Goal: Information Seeking & Learning: Learn about a topic

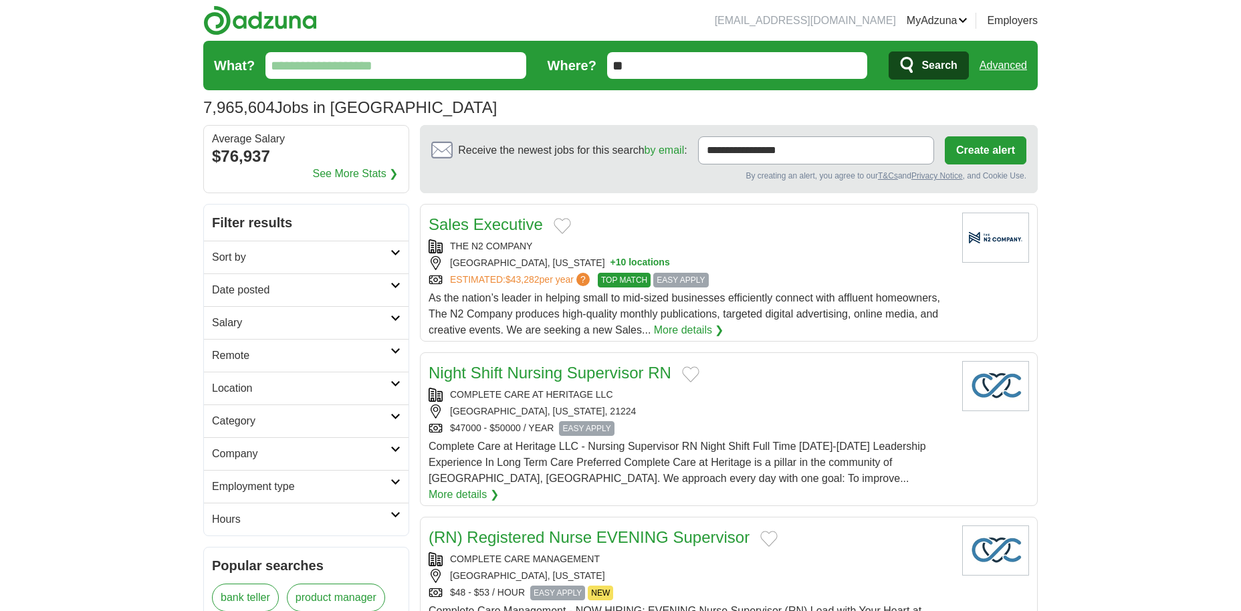
click at [1002, 73] on link "Advanced" at bounding box center [1003, 65] width 47 height 27
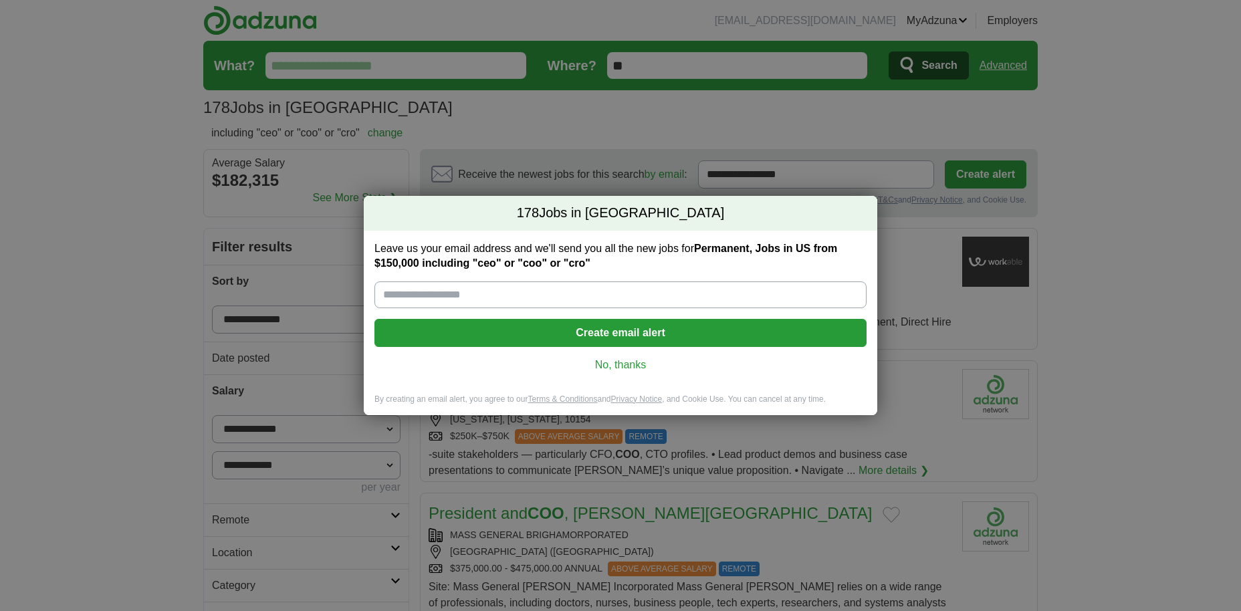
click at [609, 364] on link "No, thanks" at bounding box center [620, 365] width 471 height 15
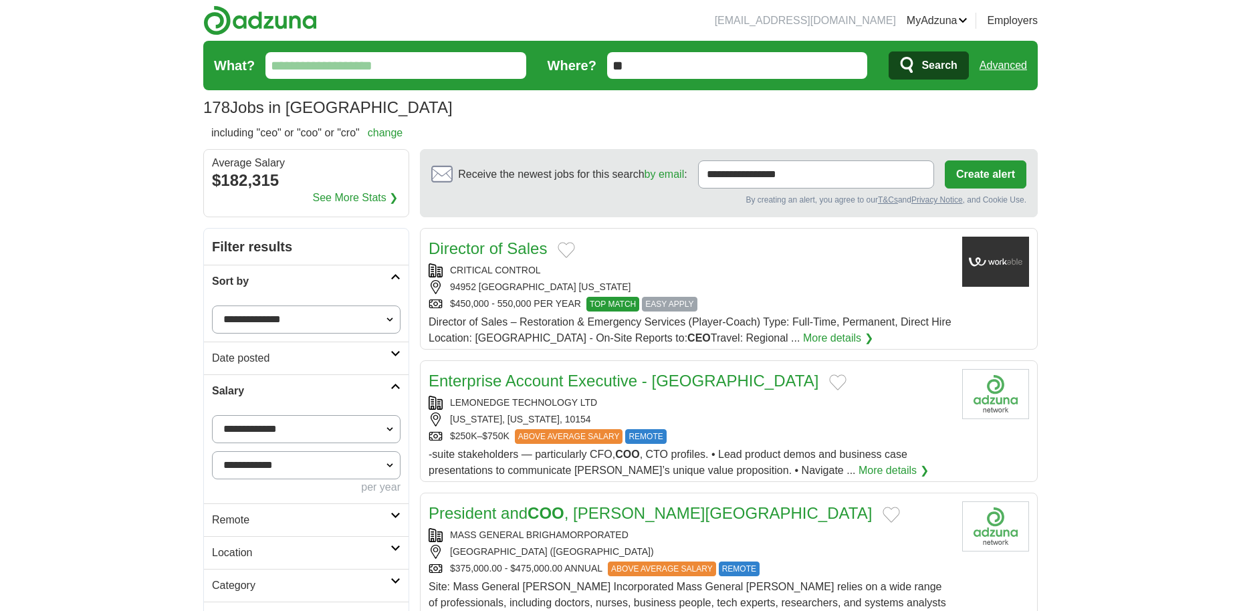
click at [1013, 68] on link "Advanced" at bounding box center [1003, 65] width 47 height 27
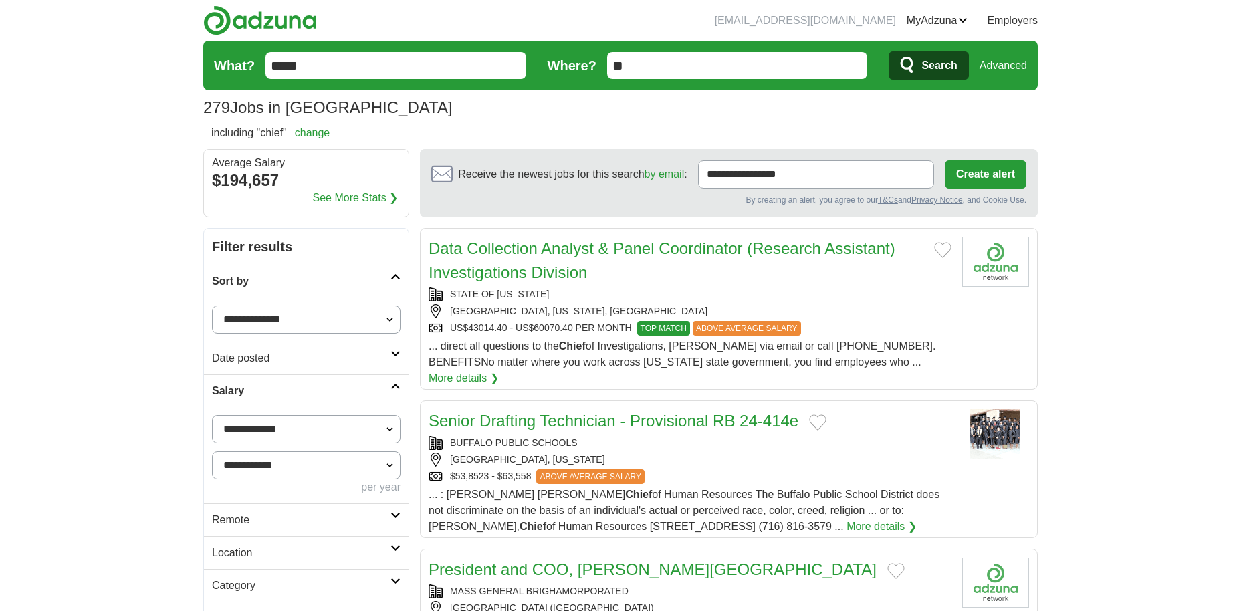
click at [1018, 66] on link "Advanced" at bounding box center [1003, 65] width 47 height 27
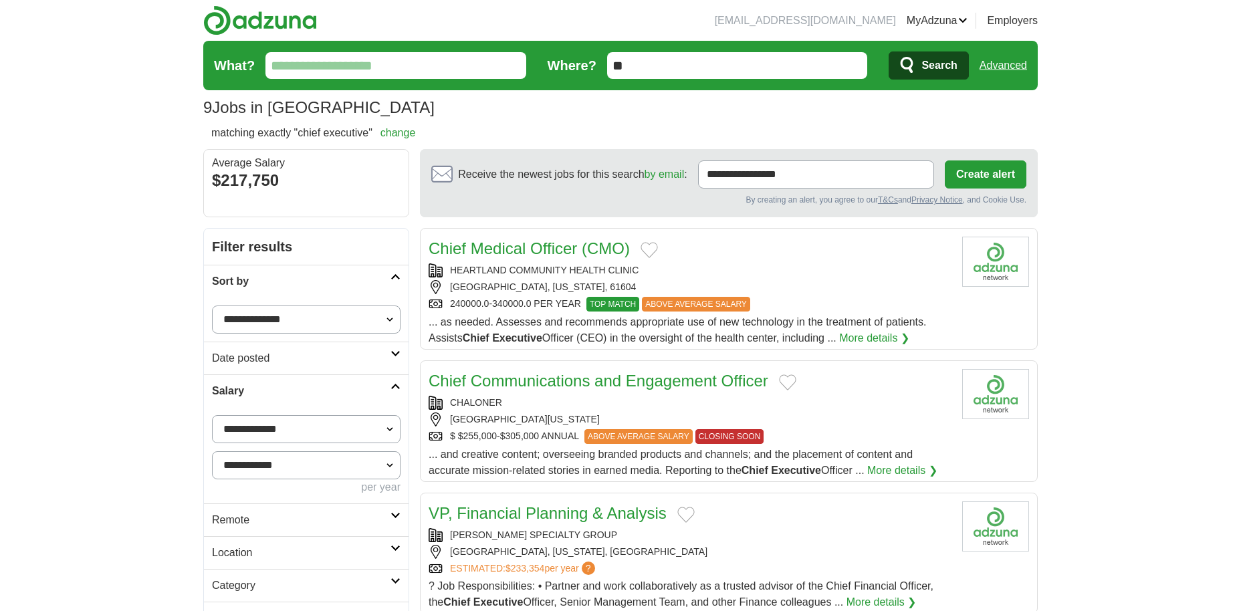
click at [994, 68] on link "Advanced" at bounding box center [1003, 65] width 47 height 27
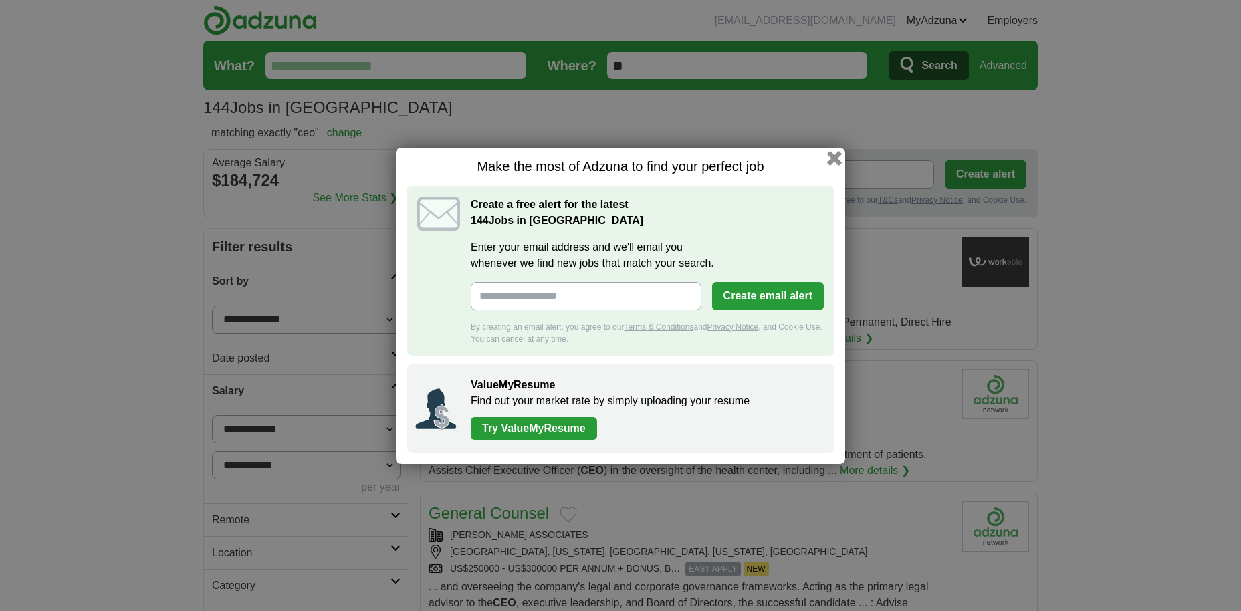
click at [830, 153] on button "button" at bounding box center [834, 157] width 15 height 15
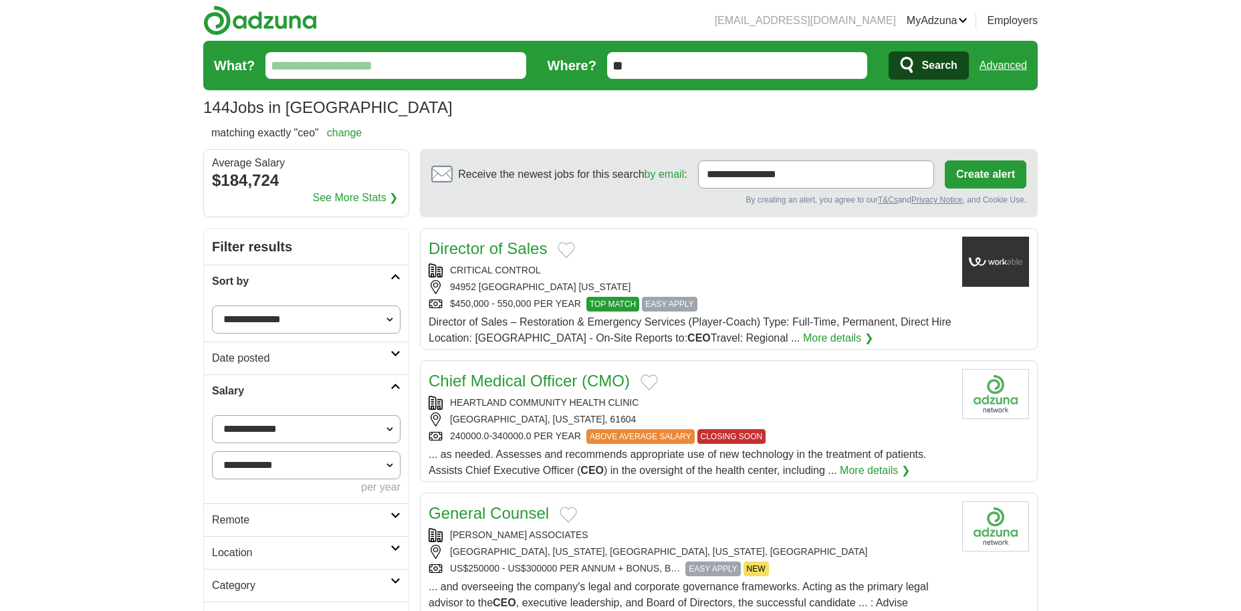
click at [1007, 62] on link "Advanced" at bounding box center [1003, 65] width 47 height 27
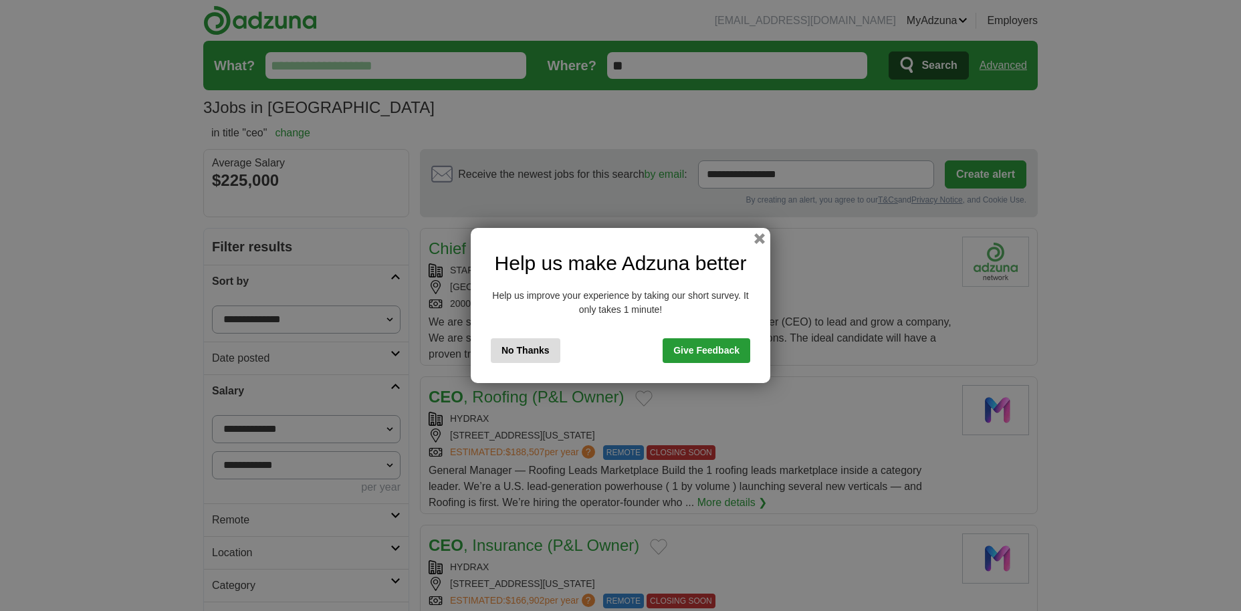
click at [544, 349] on button "No Thanks" at bounding box center [526, 350] width 70 height 25
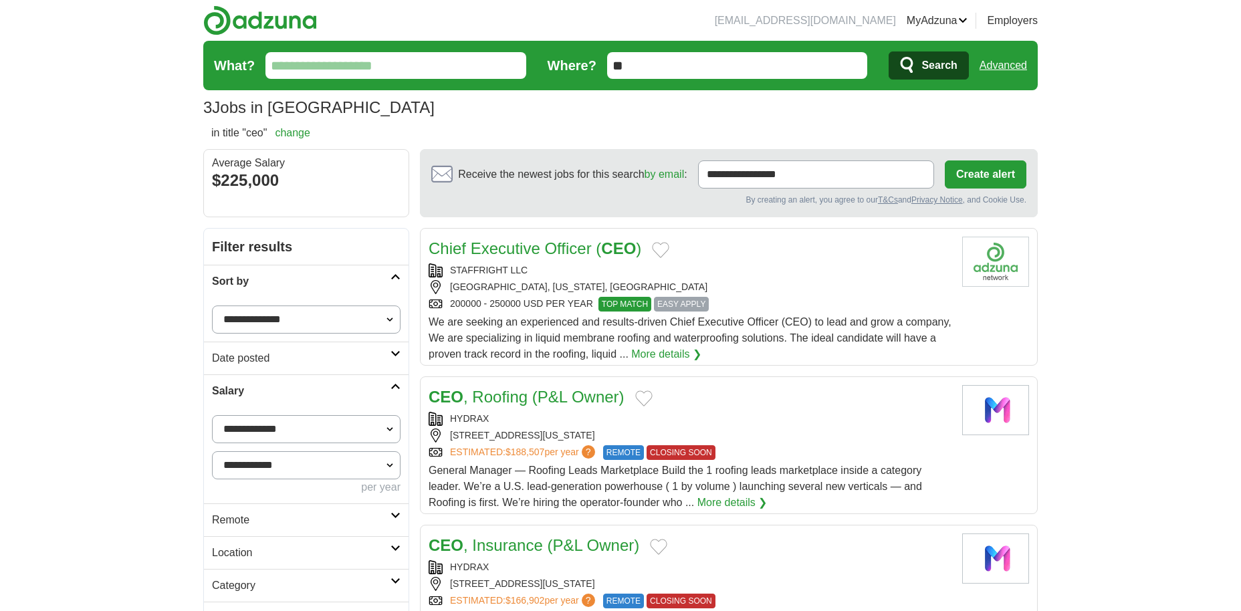
click at [1002, 66] on link "Advanced" at bounding box center [1003, 65] width 47 height 27
click at [713, 70] on input "**" at bounding box center [737, 65] width 261 height 27
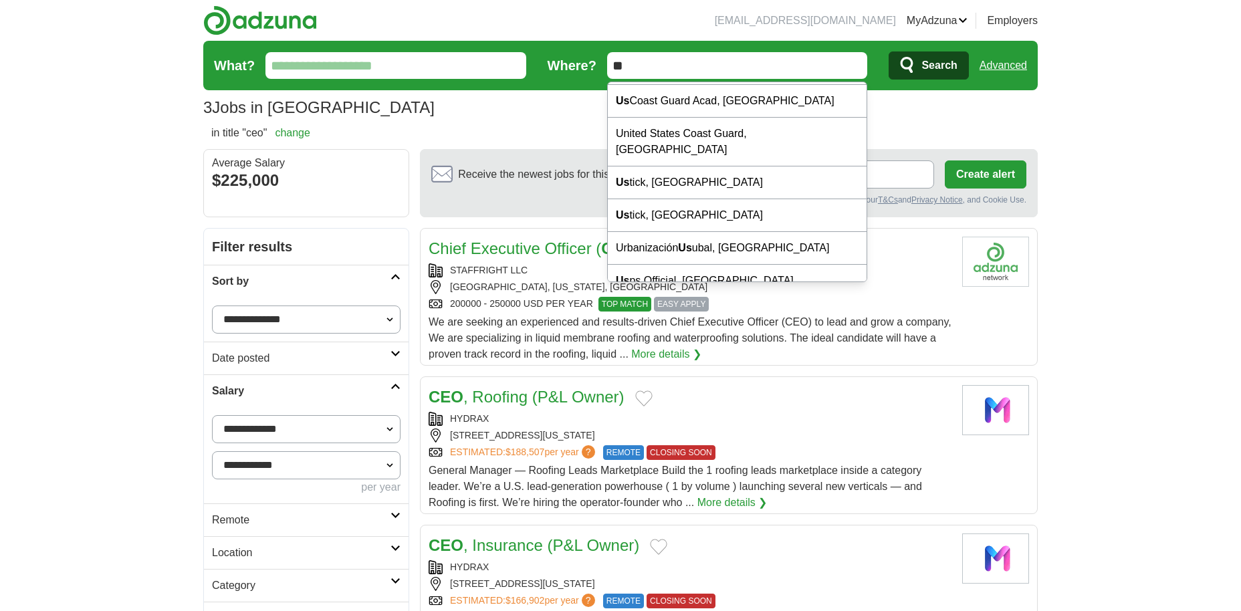
click at [928, 107] on div "3 Jobs in US Average Salary: $225,000" at bounding box center [620, 108] width 835 height 24
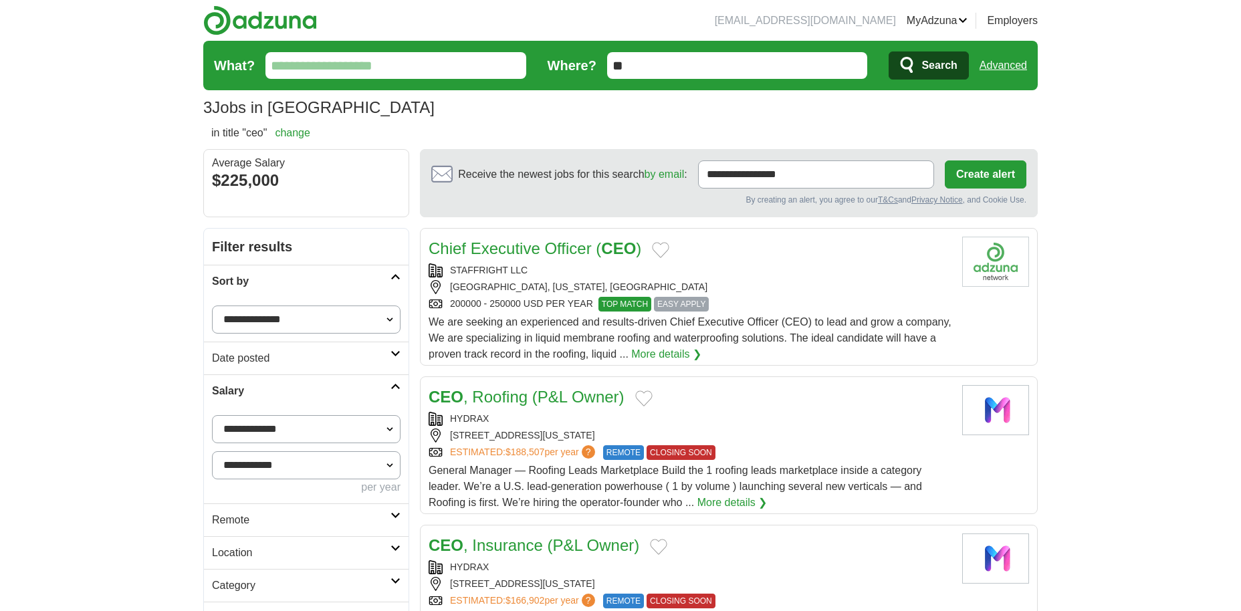
click at [1011, 64] on link "Advanced" at bounding box center [1003, 65] width 47 height 27
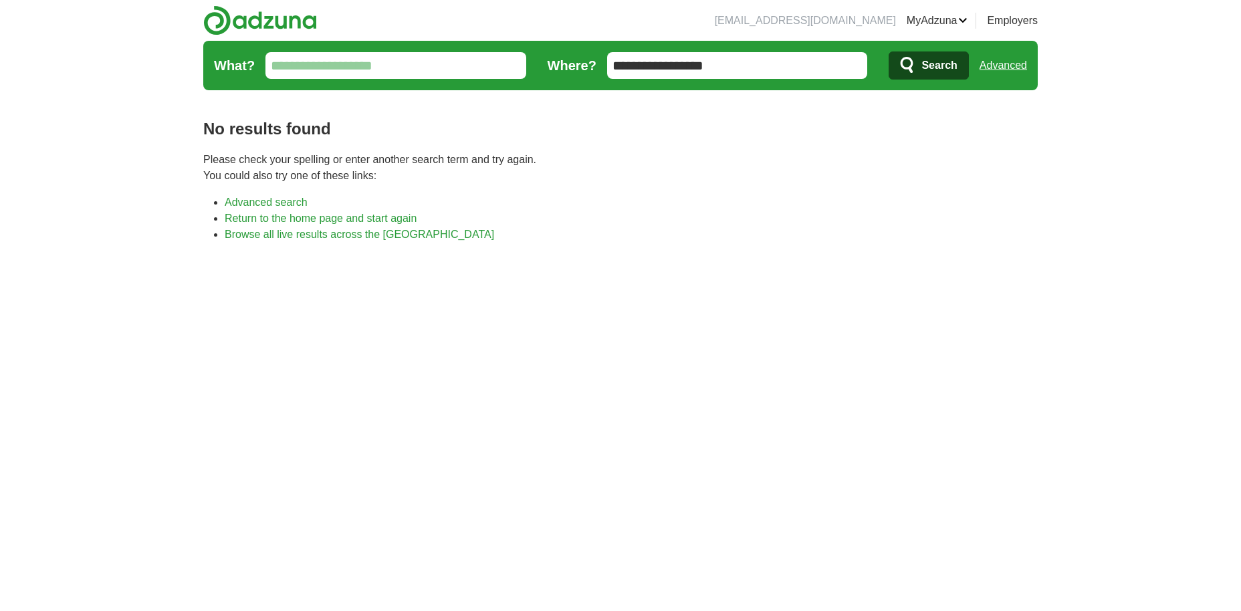
click at [999, 64] on link "Advanced" at bounding box center [1003, 65] width 47 height 27
click at [996, 64] on link "Advanced" at bounding box center [1003, 65] width 47 height 27
click at [1004, 64] on link "Advanced" at bounding box center [1003, 65] width 47 height 27
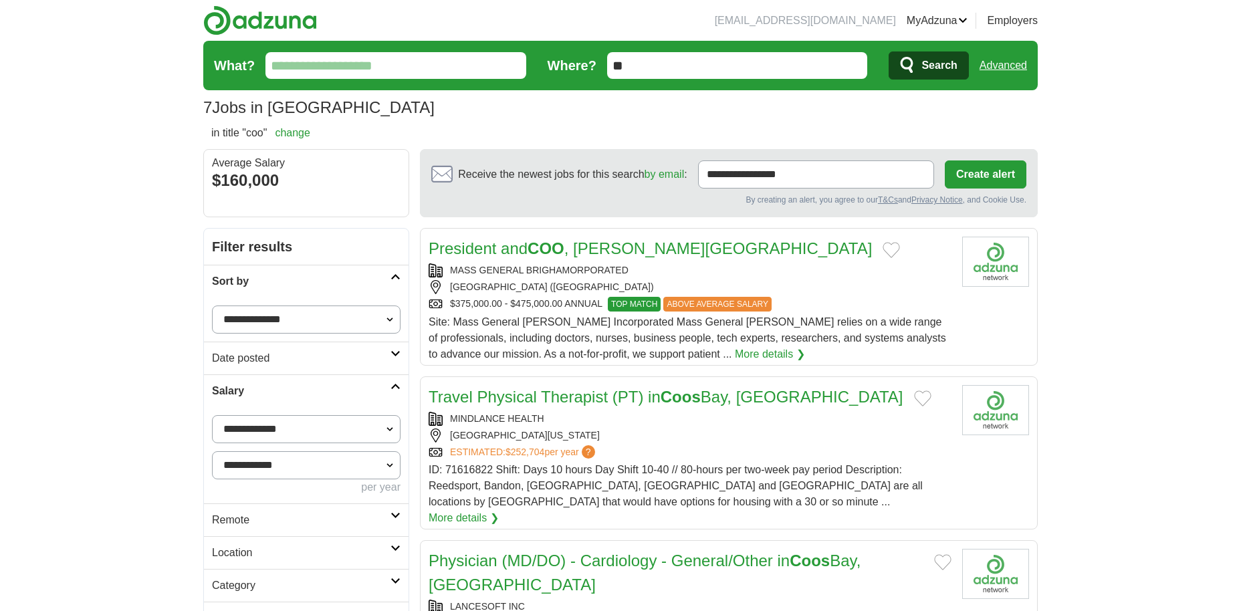
click at [996, 64] on link "Advanced" at bounding box center [1003, 65] width 47 height 27
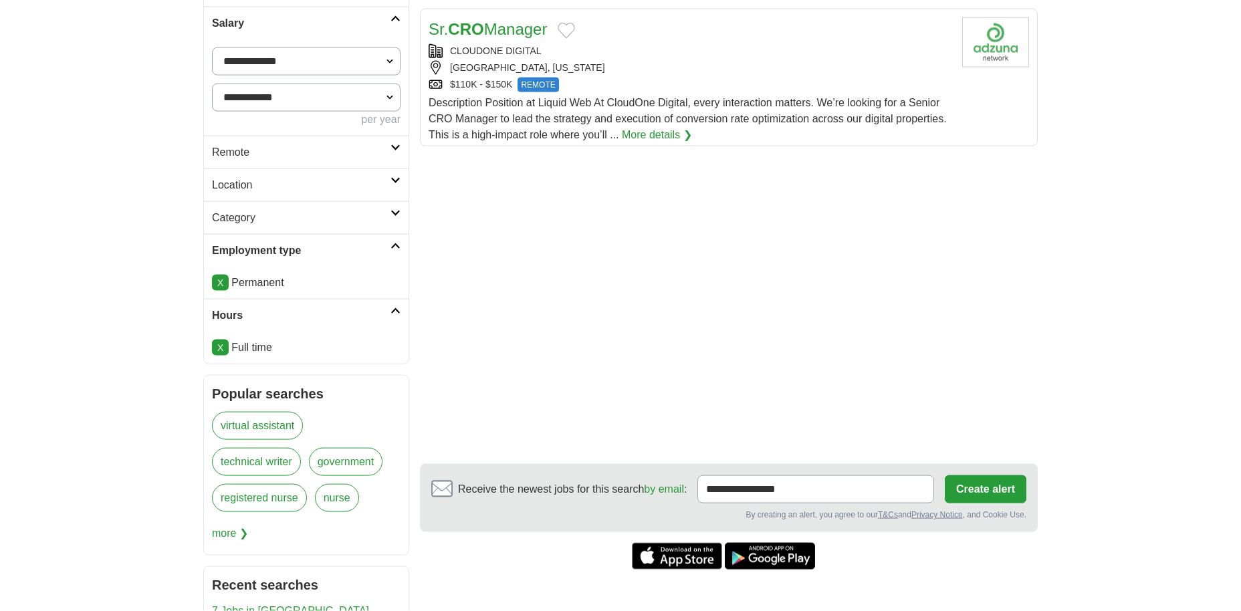
scroll to position [546, 0]
